Goal: Use online tool/utility: Utilize a website feature to perform a specific function

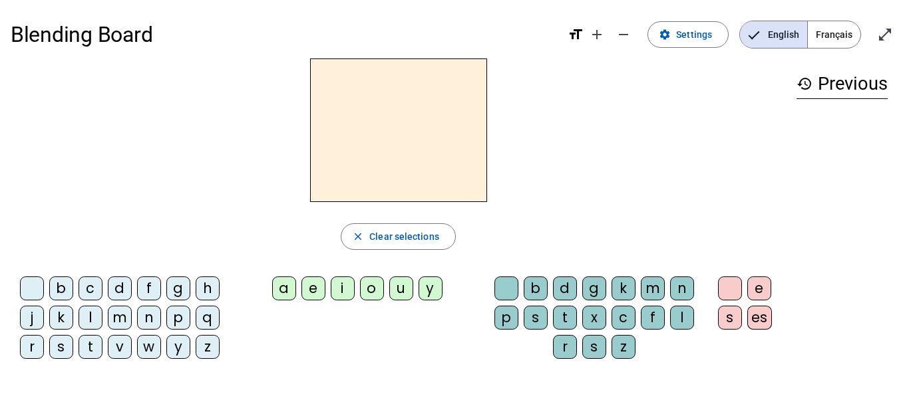
click at [836, 31] on span "Français" at bounding box center [833, 34] width 53 height 27
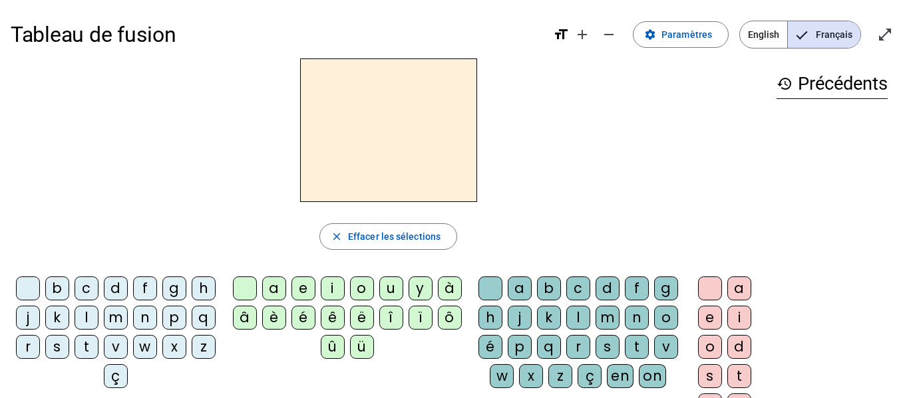
click at [192, 330] on div "q" at bounding box center [204, 318] width 24 height 24
click at [386, 290] on div "u" at bounding box center [391, 289] width 24 height 24
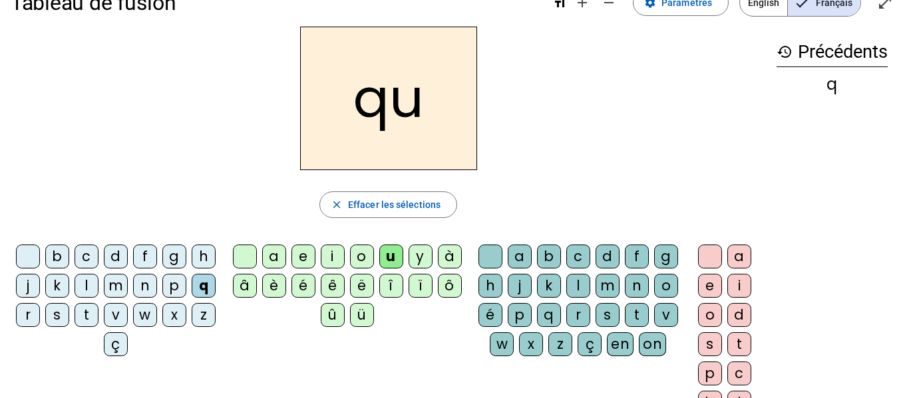
scroll to position [34, 0]
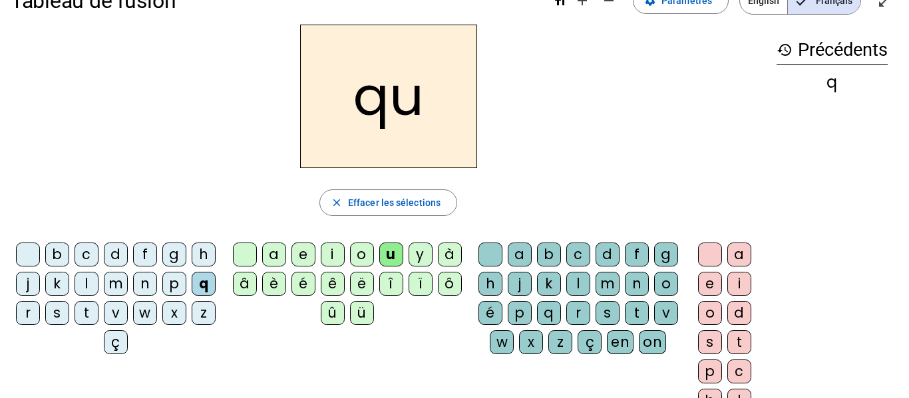
click at [738, 279] on div "i" at bounding box center [739, 284] width 24 height 24
click at [157, 281] on div "n" at bounding box center [145, 284] width 24 height 24
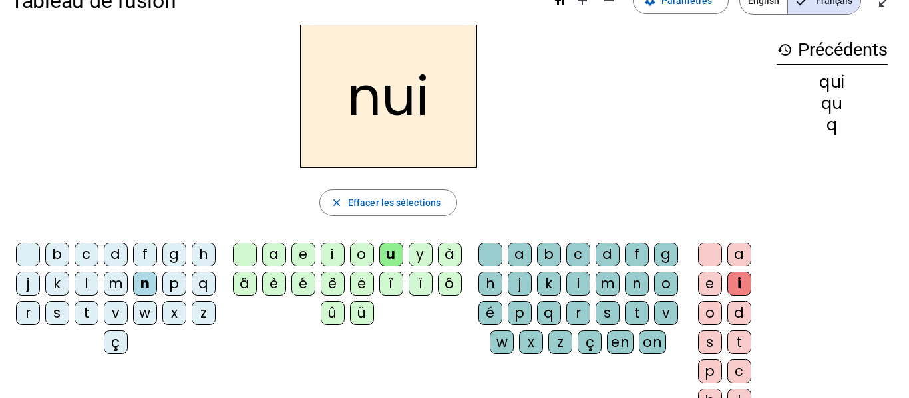
click at [389, 246] on div "u" at bounding box center [391, 255] width 24 height 24
click at [378, 211] on span "button" at bounding box center [388, 203] width 136 height 32
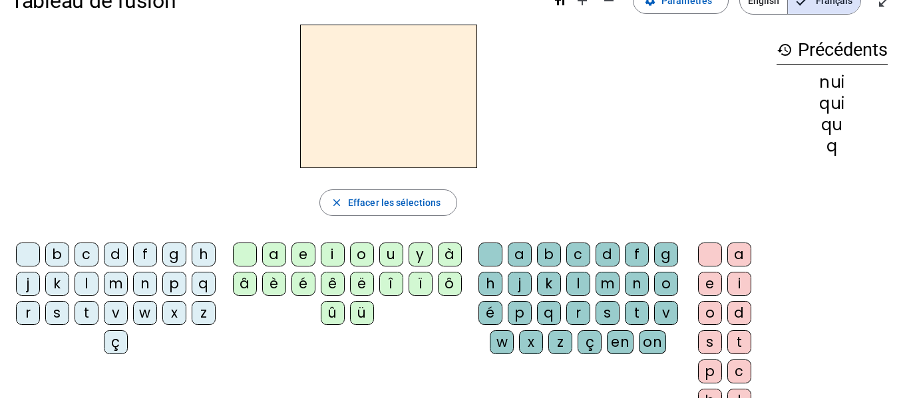
click at [157, 288] on div "n" at bounding box center [145, 284] width 24 height 24
click at [735, 279] on div "i" at bounding box center [739, 284] width 24 height 24
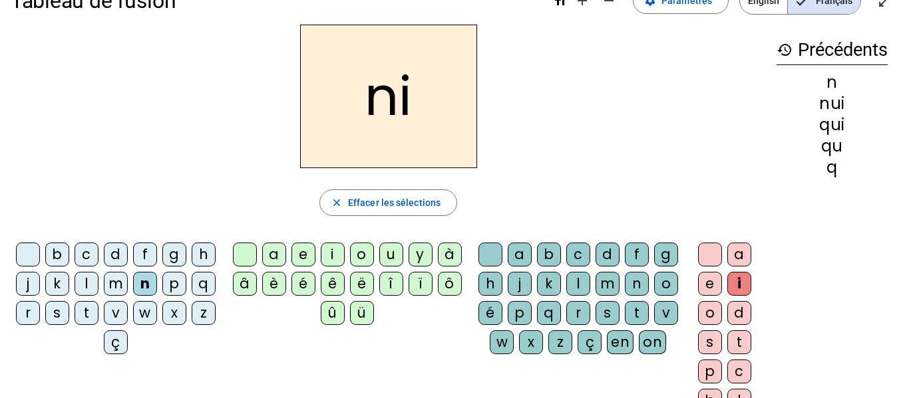
click at [706, 283] on div "e" at bounding box center [710, 284] width 24 height 24
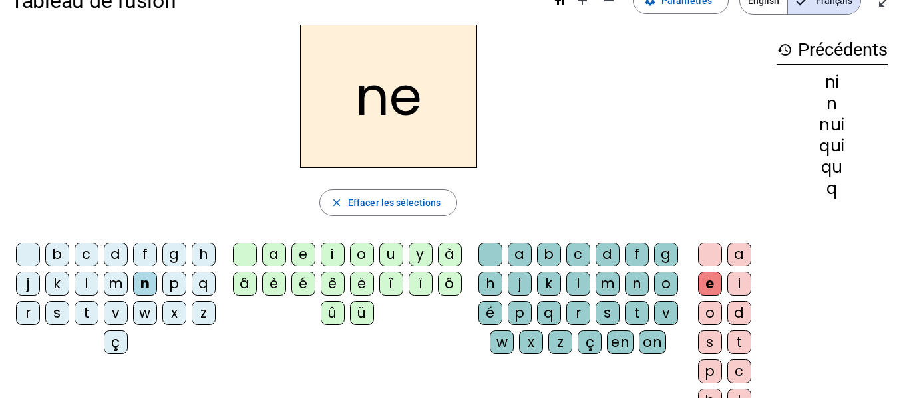
click at [69, 308] on div "s" at bounding box center [57, 313] width 24 height 24
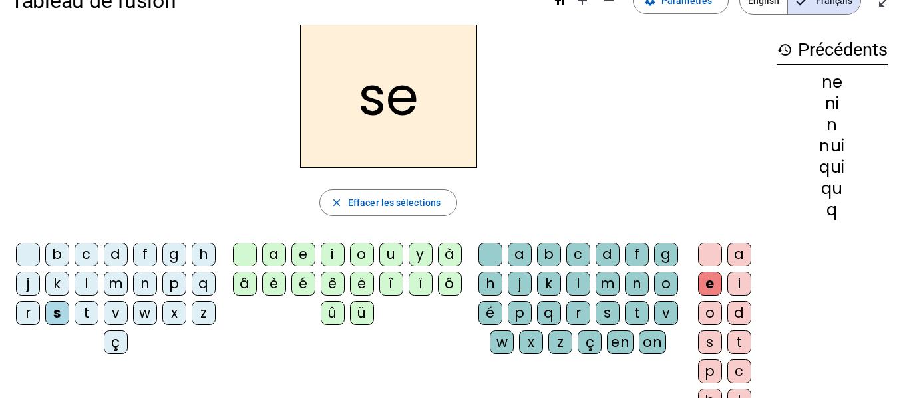
click at [98, 311] on div "t" at bounding box center [86, 313] width 24 height 24
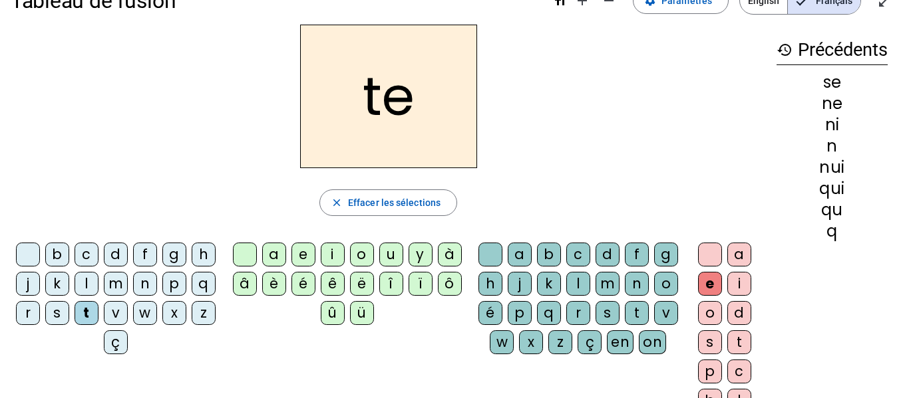
click at [128, 253] on div "d" at bounding box center [116, 255] width 24 height 24
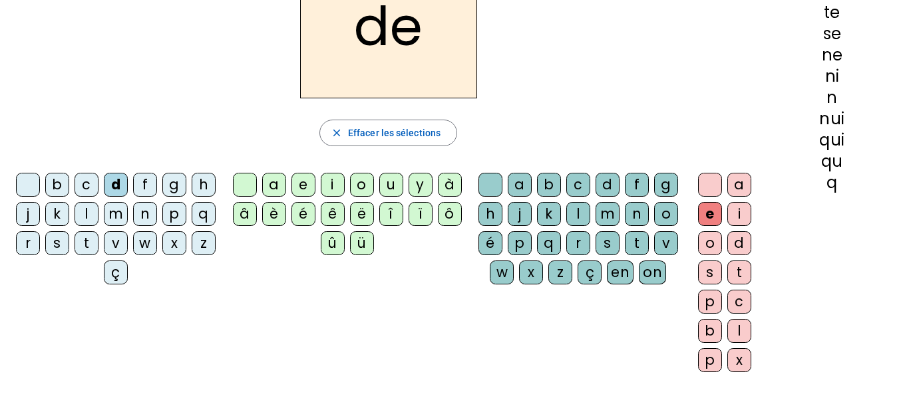
scroll to position [98, 0]
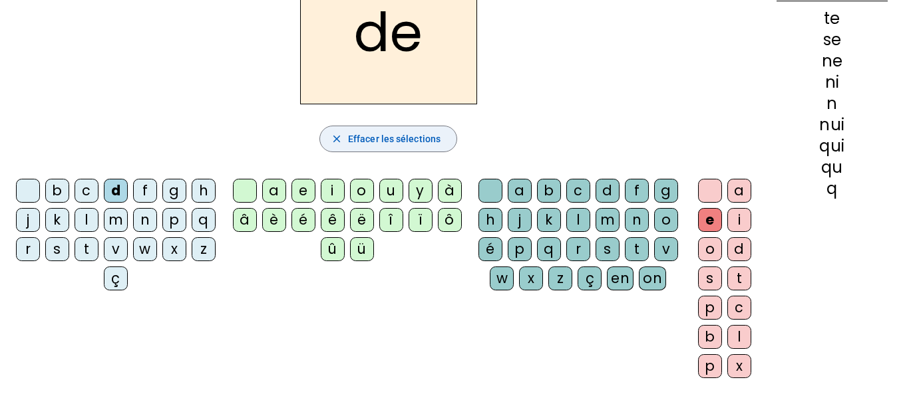
click at [446, 138] on span "button" at bounding box center [388, 139] width 136 height 32
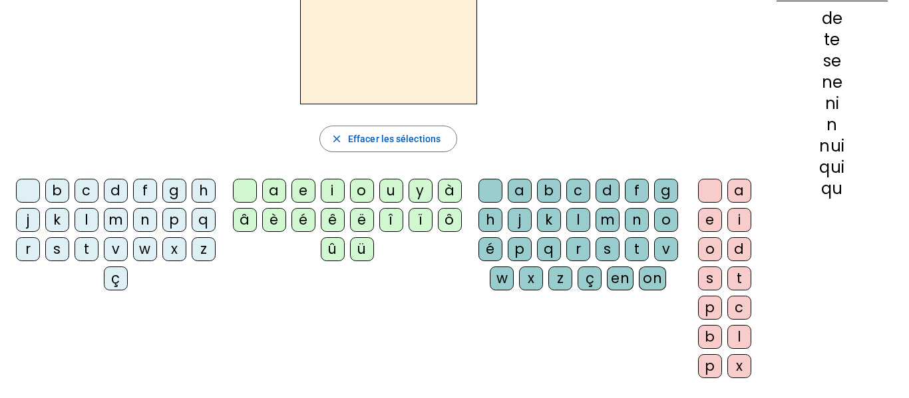
click at [122, 182] on div "d" at bounding box center [116, 191] width 24 height 24
click at [392, 184] on div "u" at bounding box center [391, 191] width 24 height 24
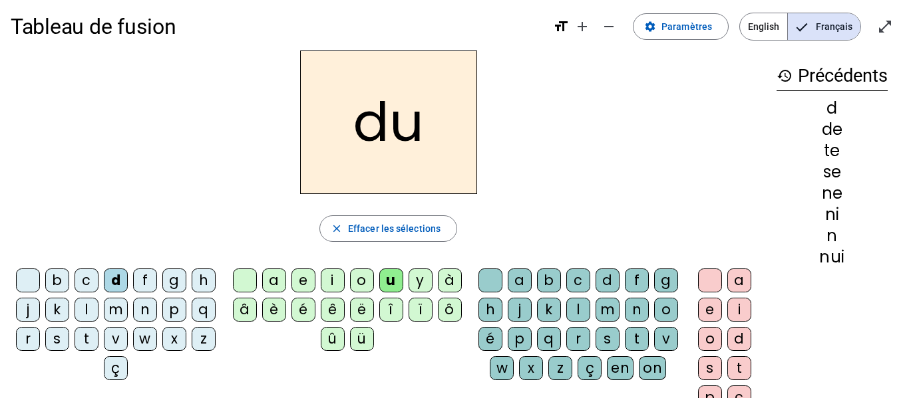
scroll to position [7, 0]
click at [69, 335] on div "s" at bounding box center [57, 340] width 24 height 24
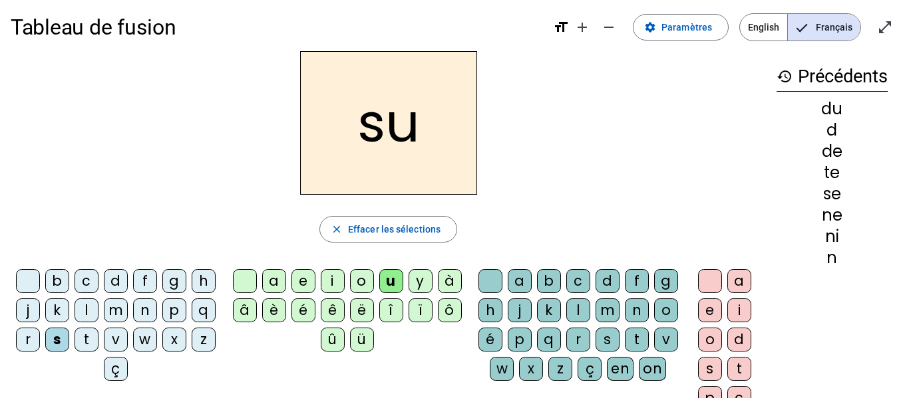
click at [98, 309] on div "l" at bounding box center [86, 311] width 24 height 24
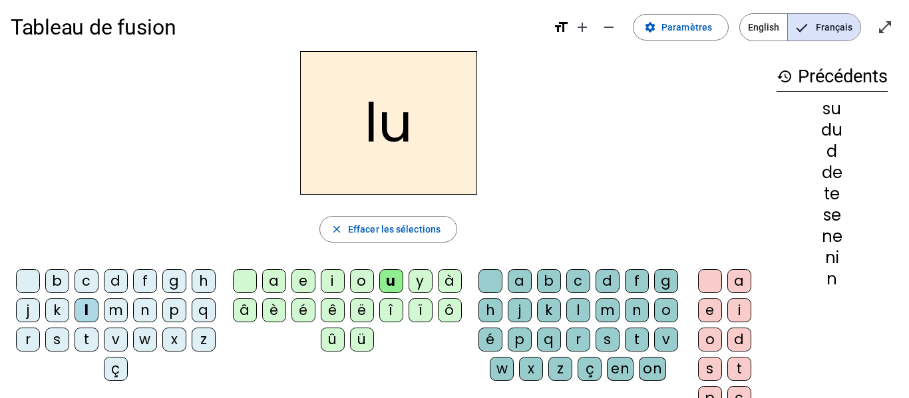
click at [98, 341] on div "t" at bounding box center [86, 340] width 24 height 24
click at [271, 283] on div "a" at bounding box center [274, 281] width 24 height 24
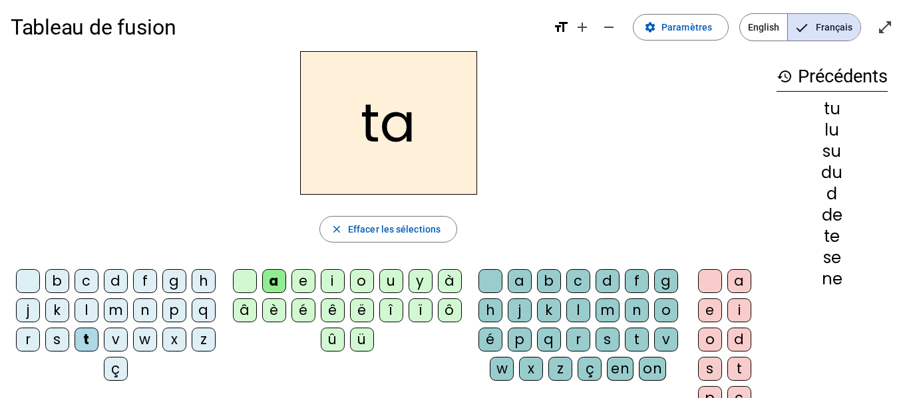
click at [69, 343] on div "s" at bounding box center [57, 340] width 24 height 24
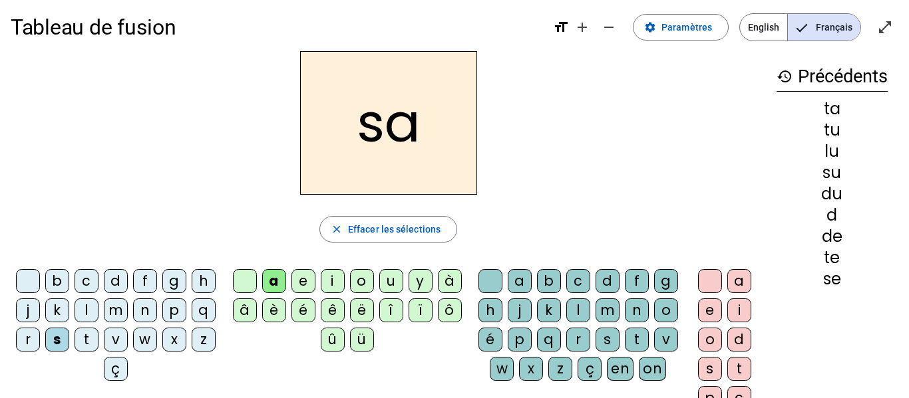
click at [98, 341] on div "t" at bounding box center [86, 340] width 24 height 24
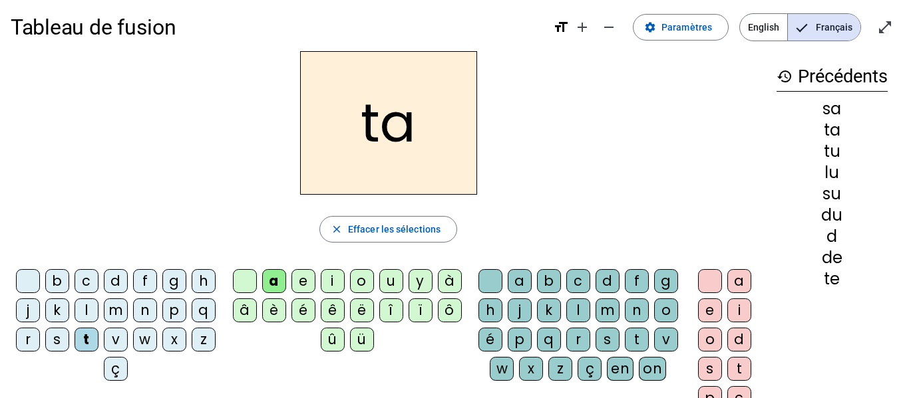
click at [128, 312] on div "m" at bounding box center [116, 311] width 24 height 24
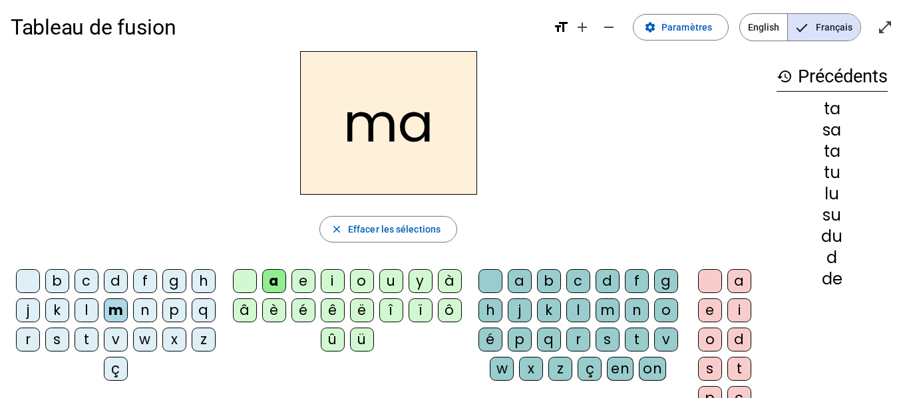
click at [301, 278] on div "e" at bounding box center [303, 281] width 24 height 24
click at [126, 282] on div "d" at bounding box center [116, 281] width 24 height 24
